Goal: Information Seeking & Learning: Find specific fact

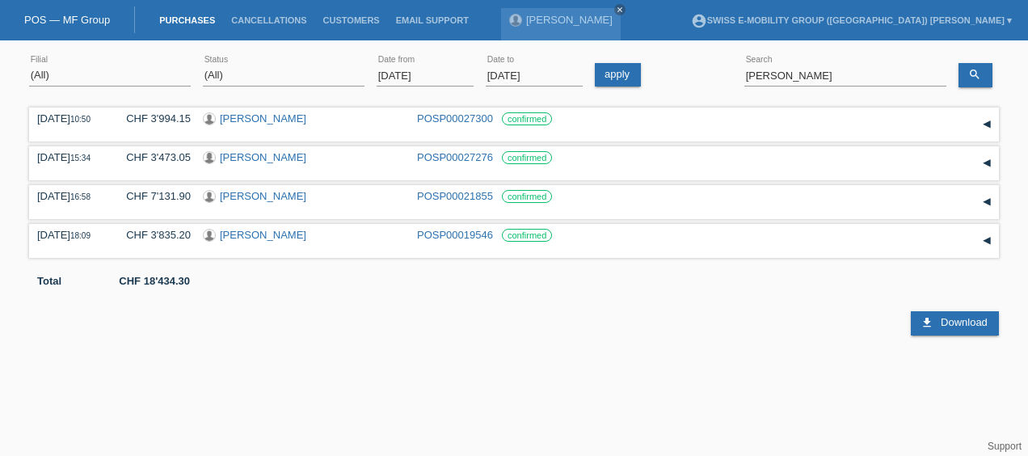
click at [428, 71] on input "[DATE]" at bounding box center [425, 75] width 97 height 20
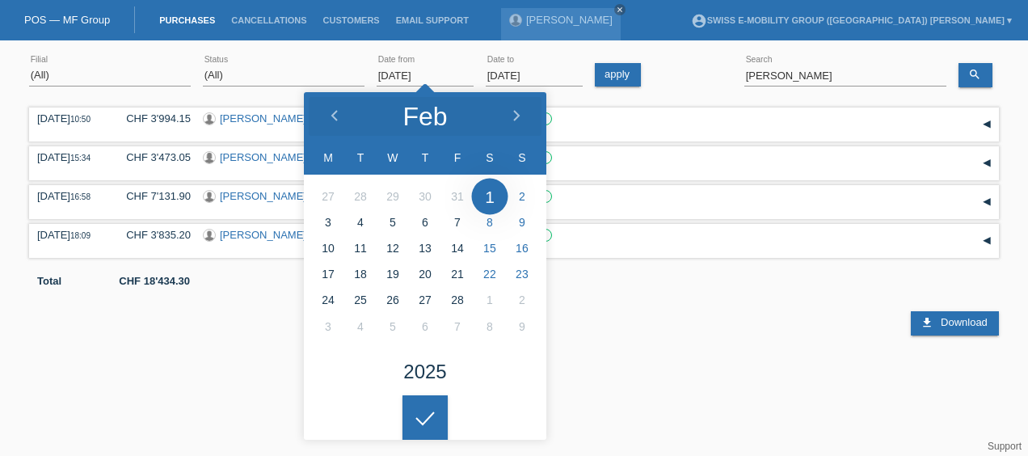
click at [442, 74] on input "[DATE]" at bounding box center [425, 75] width 97 height 20
click at [396, 72] on input "[DATE]" at bounding box center [425, 75] width 97 height 20
click at [337, 112] on icon at bounding box center [334, 116] width 13 height 13
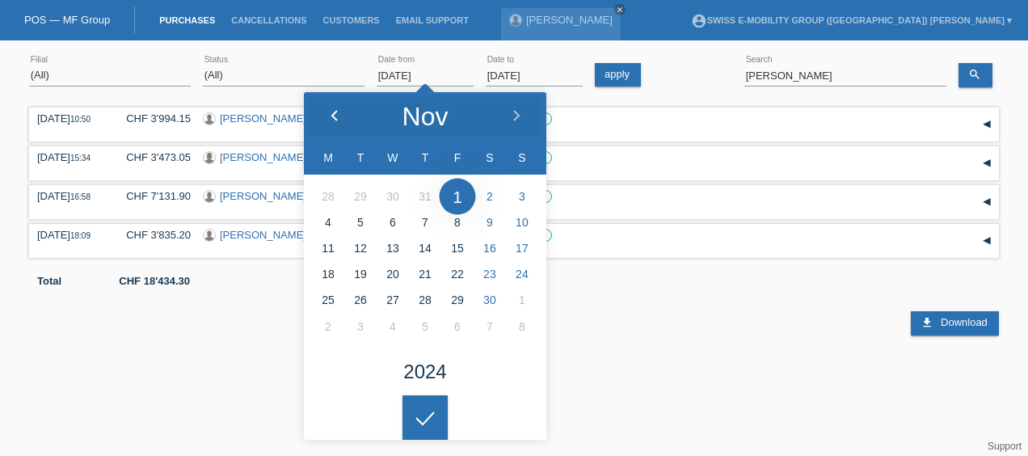
click at [337, 112] on icon at bounding box center [334, 116] width 13 height 13
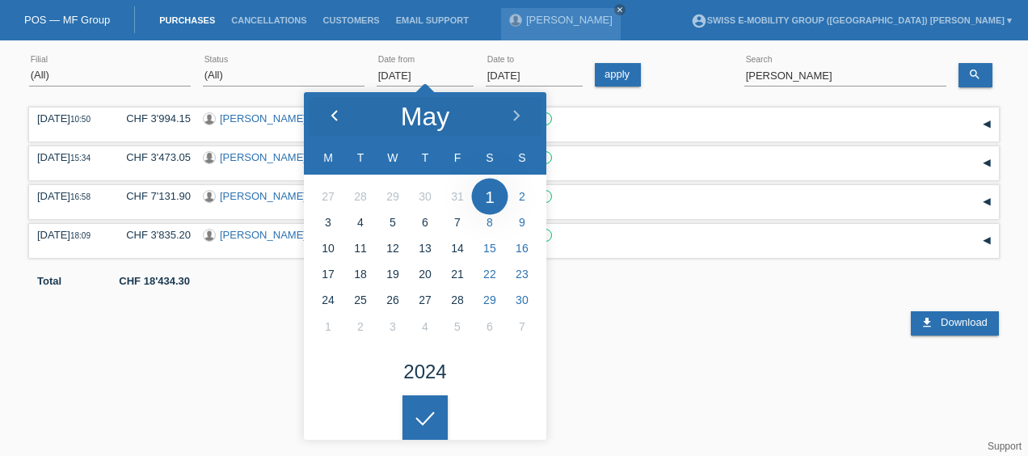
click at [337, 112] on icon at bounding box center [334, 116] width 13 height 13
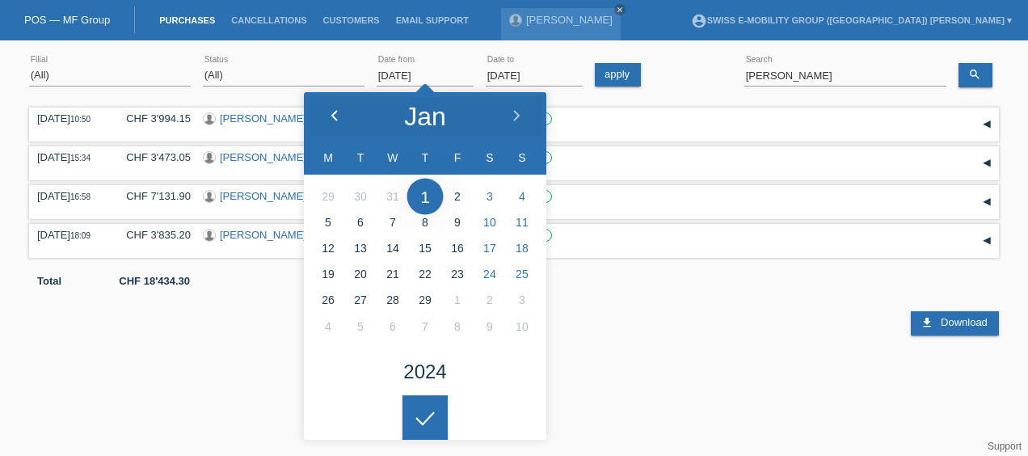
click at [337, 112] on icon at bounding box center [334, 116] width 13 height 13
type input "[DATE]"
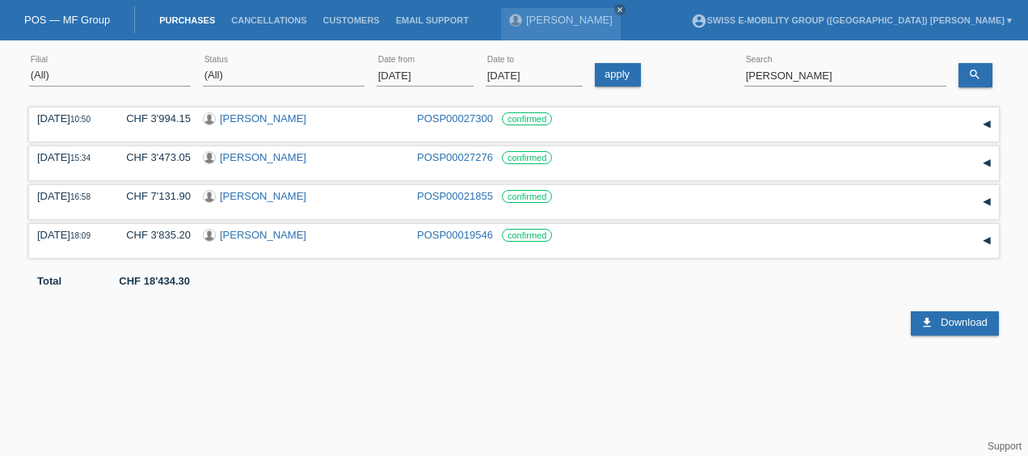
click at [425, 336] on html "POS — MF Group Purchases Cancellations Customers Email Support [PERSON_NAME] cl…" at bounding box center [514, 168] width 1028 height 336
click at [802, 79] on input "[PERSON_NAME]" at bounding box center [846, 75] width 202 height 20
type input "J"
click at [978, 68] on icon "search" at bounding box center [975, 74] width 13 height 13
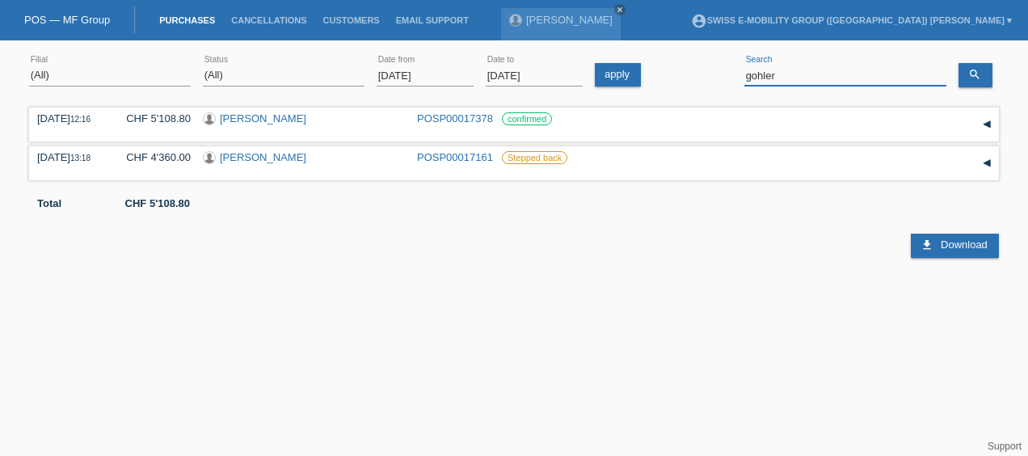
click at [834, 69] on input "gohler" at bounding box center [846, 75] width 202 height 20
type input "g"
click at [977, 74] on icon "search" at bounding box center [975, 74] width 13 height 13
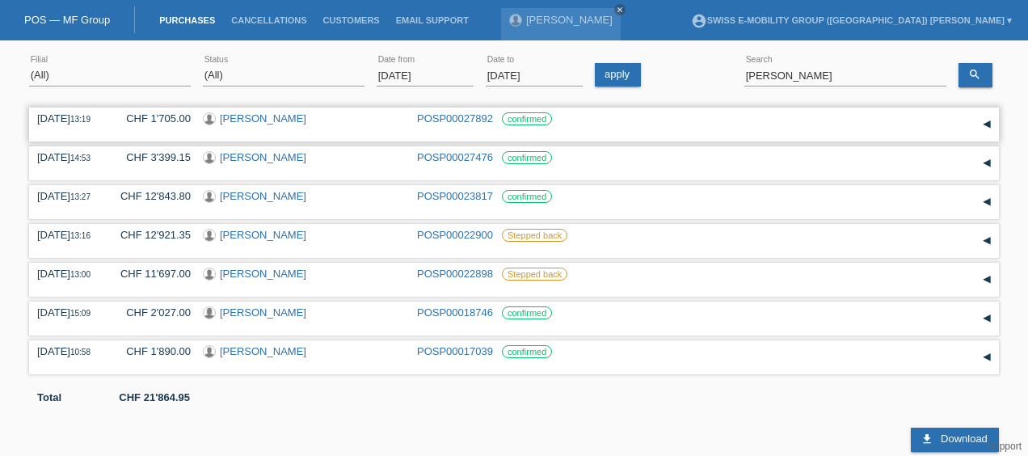
drag, startPoint x: 35, startPoint y: 116, endPoint x: 555, endPoint y: 118, distance: 519.9
click at [555, 118] on div "[DATE] 13:19 CHF 1'705.00 [PERSON_NAME] POSP00027892 confirmed" at bounding box center [514, 125] width 970 height 34
copy div "[DATE] 13:19 CHF 1'705.00 [PERSON_NAME] POSP00027892 confirmed"
click at [769, 73] on input "[PERSON_NAME]" at bounding box center [846, 75] width 202 height 20
type input "s"
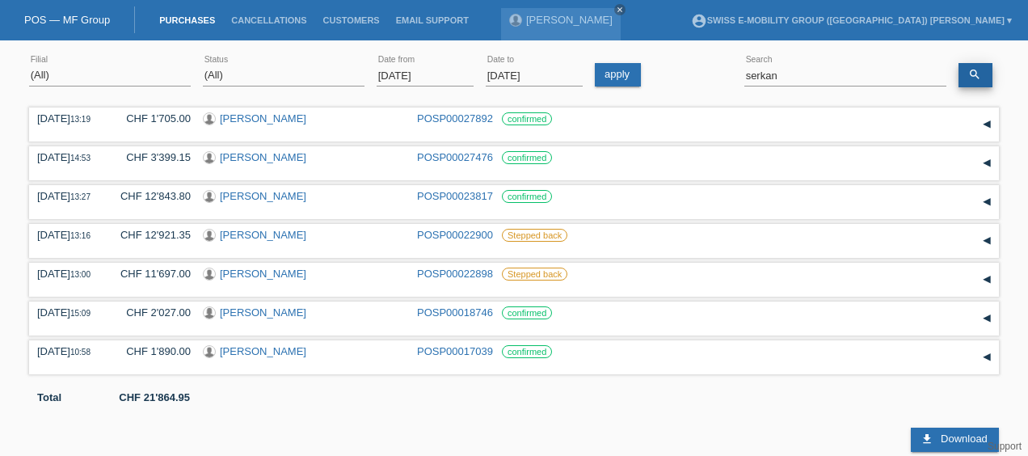
click at [981, 81] on link "search" at bounding box center [976, 75] width 34 height 24
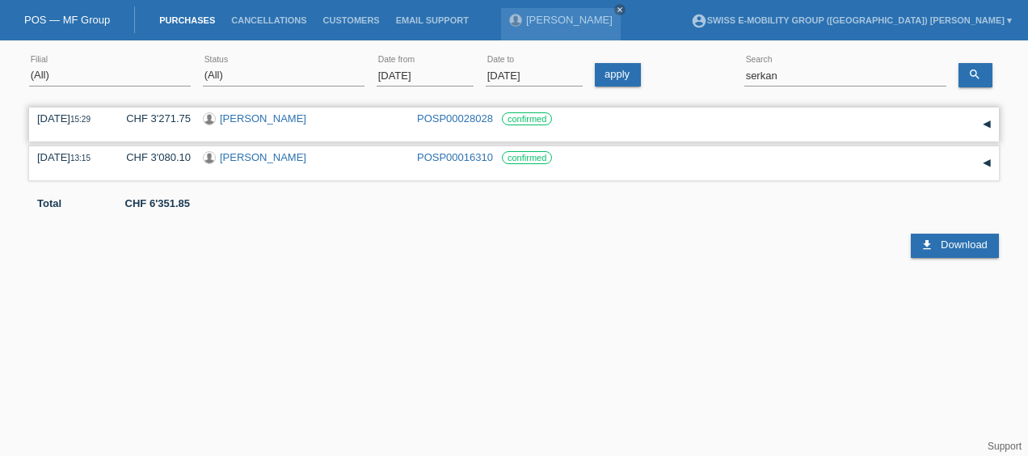
drag, startPoint x: 34, startPoint y: 116, endPoint x: 559, endPoint y: 120, distance: 524.7
click at [559, 120] on div "[DATE] 15:29 CHF 3'271.75 [PERSON_NAME] POSP00028028 confirmed Reservation Date" at bounding box center [514, 125] width 970 height 34
copy div "[DATE] 15:29 CHF 3'271.75 Serkan Sevinç POSP00028028 confirmed"
click at [306, 117] on div "[PERSON_NAME]" at bounding box center [304, 119] width 202 height 15
drag, startPoint x: 220, startPoint y: 109, endPoint x: 294, endPoint y: 116, distance: 74.7
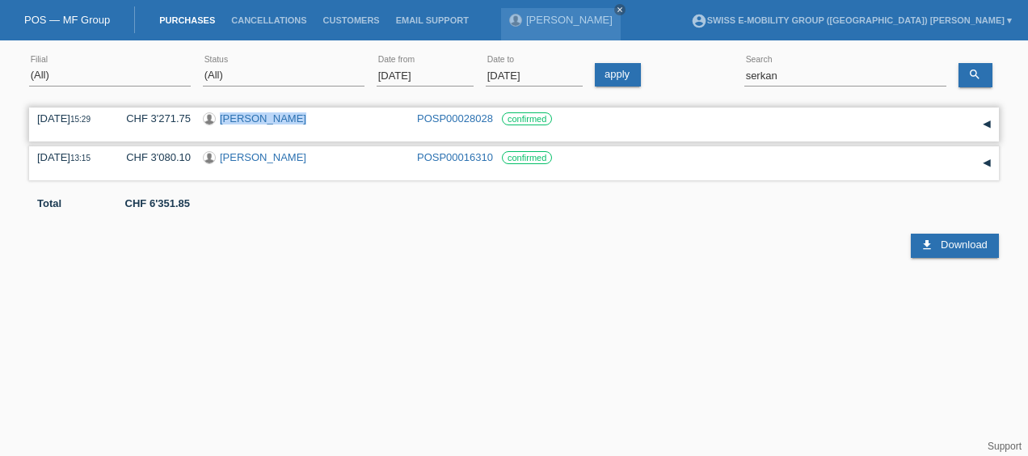
click at [294, 116] on div "[DATE] 15:29 CHF 3'271.75 [PERSON_NAME] POSP00028028 confirmed Reservation Date" at bounding box center [514, 125] width 970 height 34
copy link "[PERSON_NAME]"
click at [796, 73] on input "serkan" at bounding box center [846, 75] width 202 height 20
type input "s"
click at [961, 80] on link "search" at bounding box center [976, 75] width 34 height 24
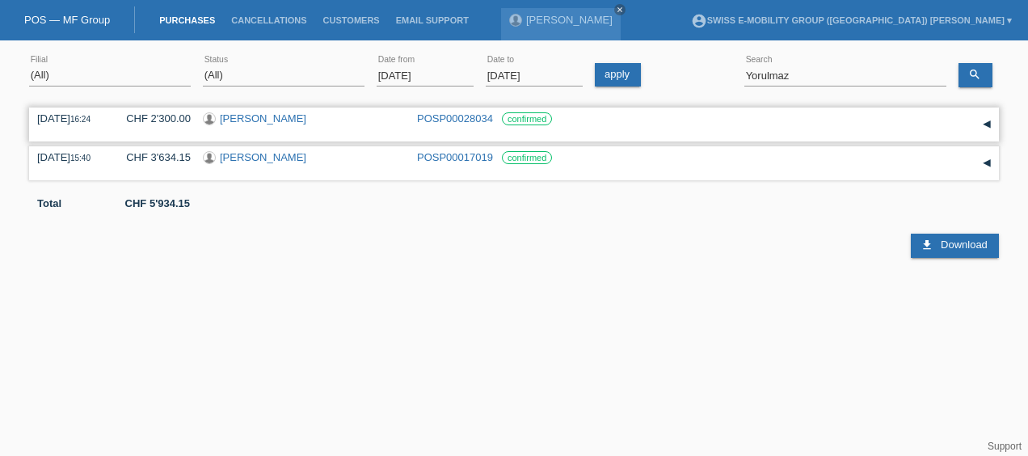
drag, startPoint x: 32, startPoint y: 115, endPoint x: 569, endPoint y: 121, distance: 536.9
click at [569, 121] on div "[DATE] 16:24 CHF 2'300.00 [PERSON_NAME] POSP00028034 confirmed Reservation Date" at bounding box center [514, 125] width 970 height 34
copy div "[DATE] 16:24 CHF 2'300.00 [PERSON_NAME] POSP00028034 confirmed"
click at [340, 79] on select "(All) New Open Returned Stepped back / Cancelled Completed" at bounding box center [284, 74] width 162 height 19
click at [428, 247] on div "download Download" at bounding box center [514, 233] width 970 height 49
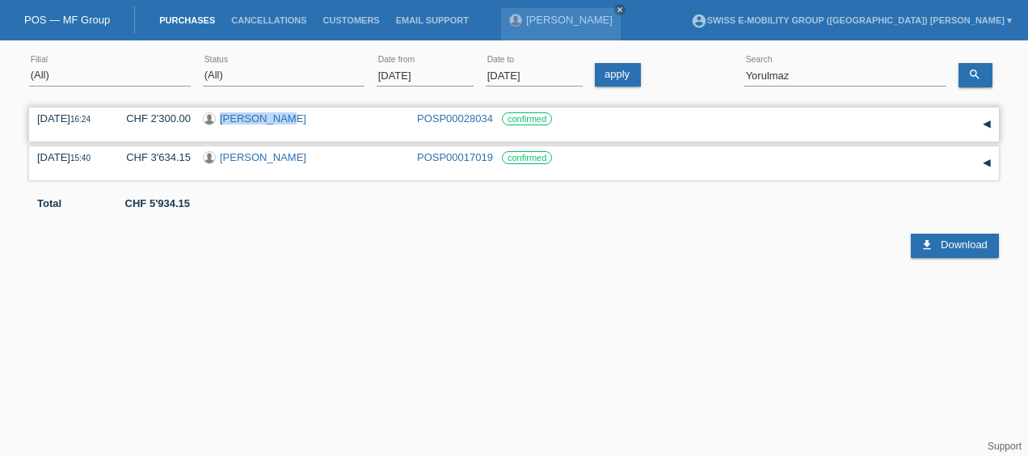
drag, startPoint x: 218, startPoint y: 118, endPoint x: 275, endPoint y: 121, distance: 56.7
click at [275, 121] on div "[PERSON_NAME]" at bounding box center [304, 119] width 202 height 15
drag, startPoint x: 275, startPoint y: 121, endPoint x: 278, endPoint y: 264, distance: 143.1
click at [278, 264] on div "[DATE] 16:24 CHF 2'300.00 [PERSON_NAME] POSP00028034 confirmed Date 16:24" at bounding box center [514, 184] width 970 height 162
drag, startPoint x: 216, startPoint y: 116, endPoint x: 319, endPoint y: 116, distance: 103.5
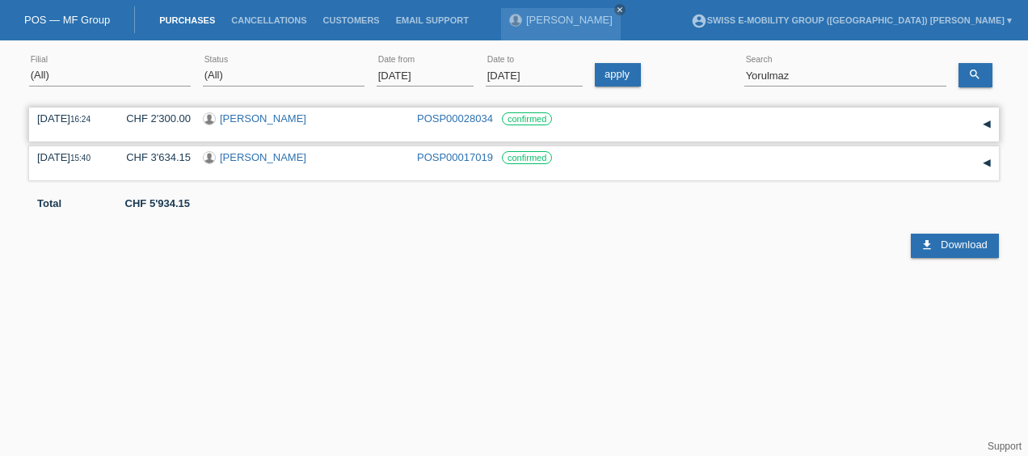
click at [319, 116] on div "[PERSON_NAME]" at bounding box center [304, 119] width 202 height 15
copy div "[PERSON_NAME]"
click at [815, 71] on input "Yorulmaz" at bounding box center [846, 75] width 202 height 20
type input "Y"
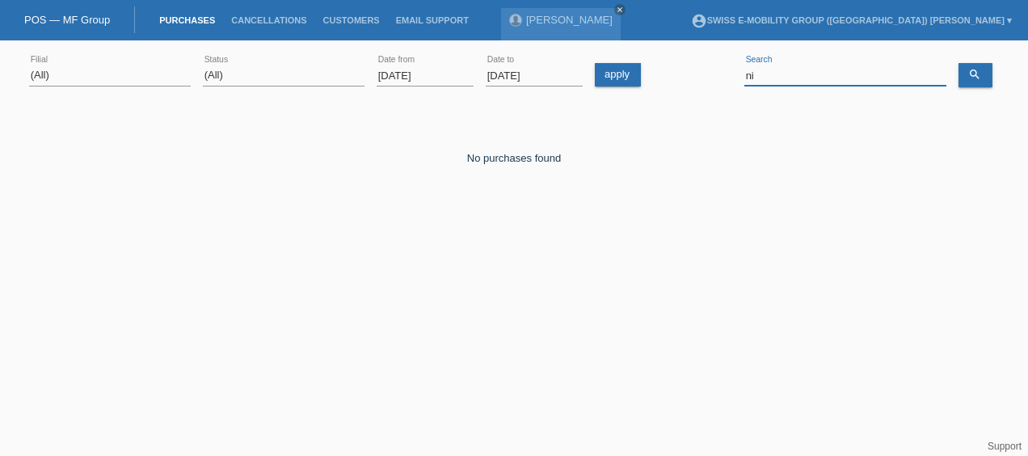
type input "n"
click at [973, 66] on link "search" at bounding box center [976, 75] width 34 height 24
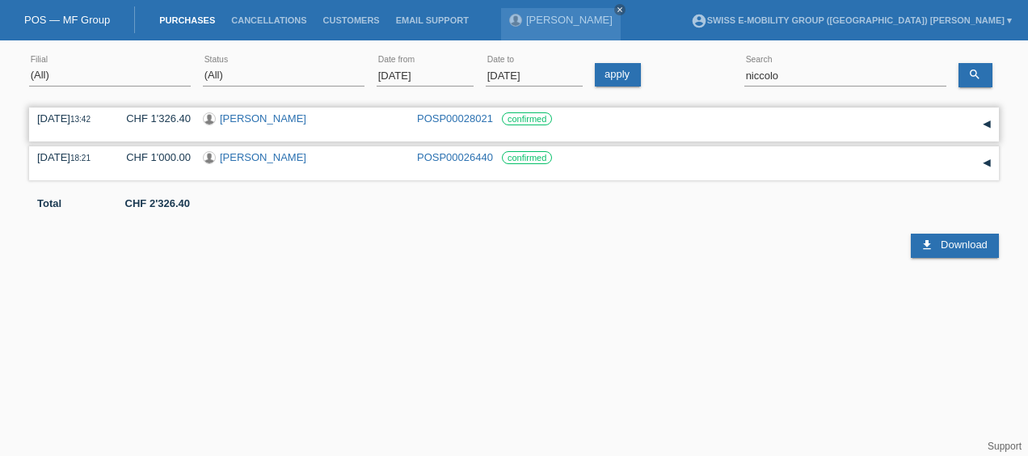
drag, startPoint x: 36, startPoint y: 116, endPoint x: 557, endPoint y: 116, distance: 521.5
click at [557, 116] on div "[DATE] 13:42 CHF 1'326.40 [PERSON_NAME] POSP00028021 confirmed Reservation Date" at bounding box center [514, 125] width 970 height 34
copy div "[DATE] 13:42 CHF 1'326.40 [PERSON_NAME] POSP00028021 confirmed"
click at [852, 78] on input "niccolo" at bounding box center [846, 75] width 202 height 20
type input "n"
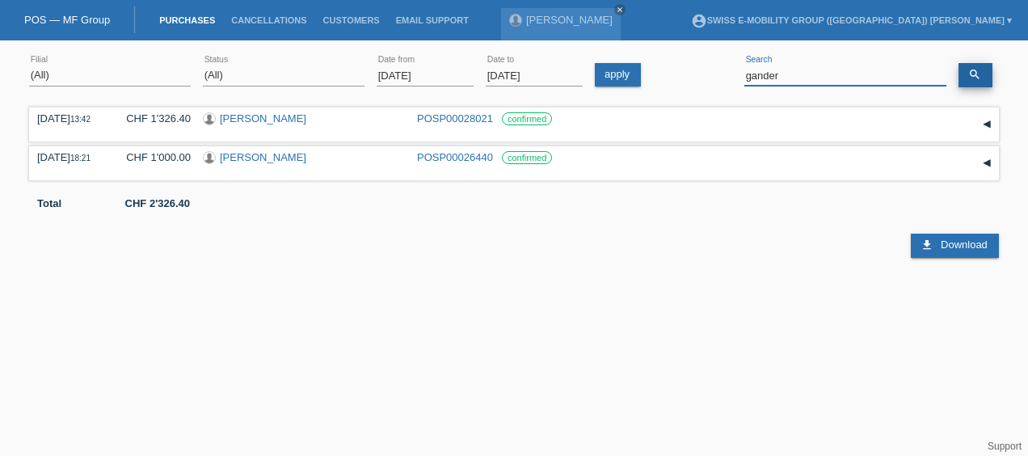
type input "gander"
click at [972, 73] on icon "search" at bounding box center [975, 74] width 13 height 13
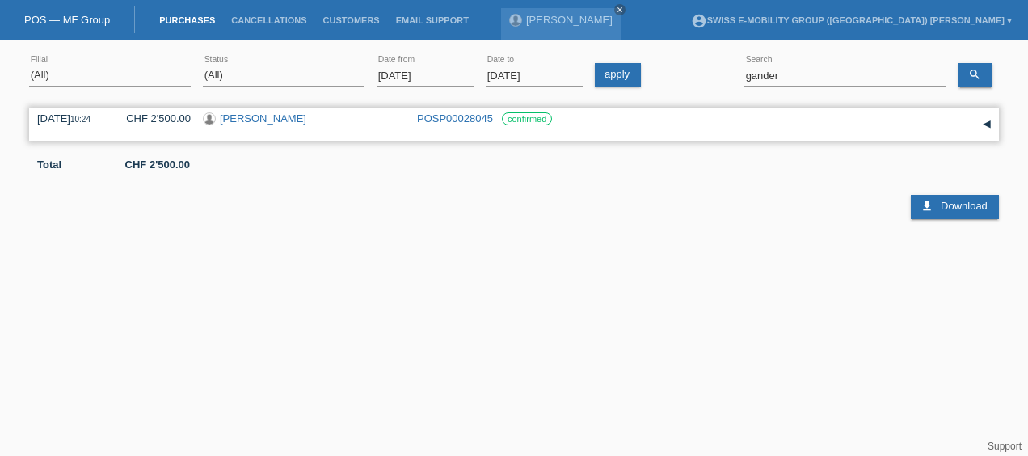
drag, startPoint x: 36, startPoint y: 116, endPoint x: 562, endPoint y: 120, distance: 526.4
click at [562, 120] on div "[DATE] 10:24 CHF 2'500.00 [PERSON_NAME] POSP00028045 confirmed" at bounding box center [514, 125] width 970 height 34
copy div "[DATE] 10:24 CHF 2'500.00 [PERSON_NAME] POSP00028045 confirmed"
click at [817, 108] on div "[DATE] 10:24 CHF 2'500.00 [PERSON_NAME] POSP00028045 confirmed" at bounding box center [514, 125] width 970 height 34
click at [969, 116] on div "[DATE] 10:24 CHF 2'500.00 [PERSON_NAME] POSP00028045 confirmed" at bounding box center [514, 124] width 954 height 24
